Goal: Transaction & Acquisition: Purchase product/service

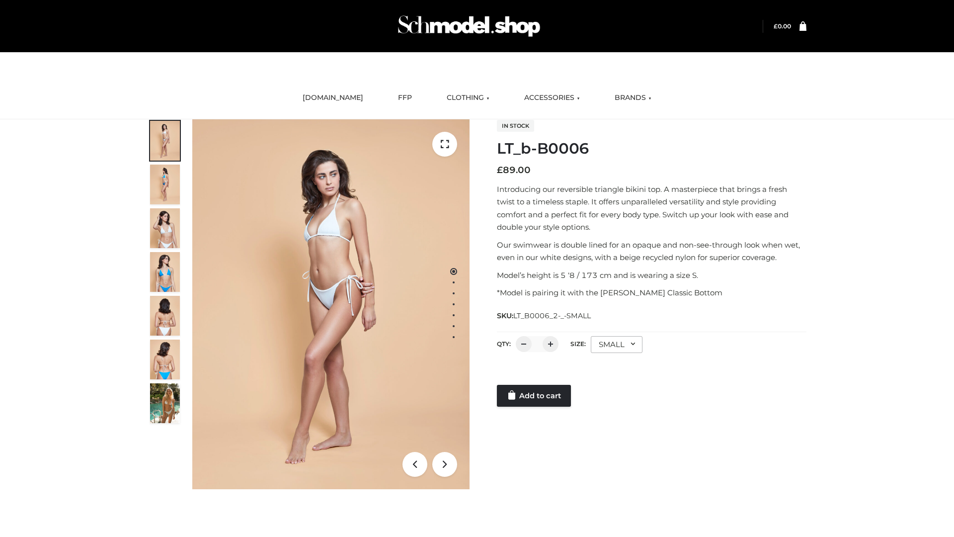
click at [535, 396] on link "Add to cart" at bounding box center [534, 396] width 74 height 22
